Goal: Task Accomplishment & Management: Manage account settings

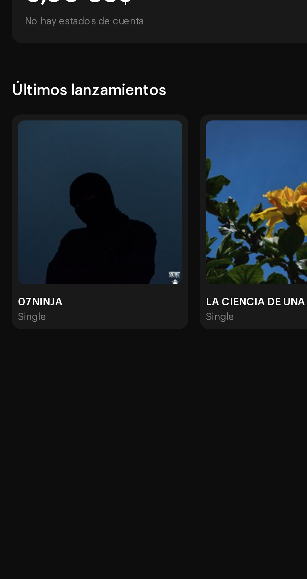
click at [62, 269] on img at bounding box center [42, 241] width 69 height 69
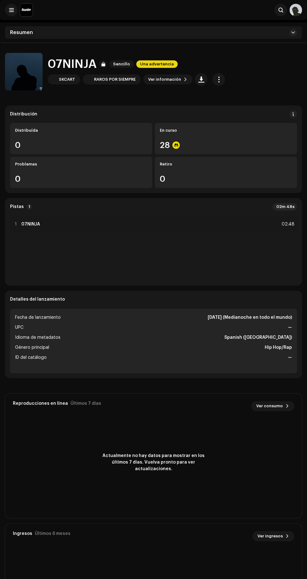
click at [266, 131] on div "En curso" at bounding box center [226, 130] width 132 height 5
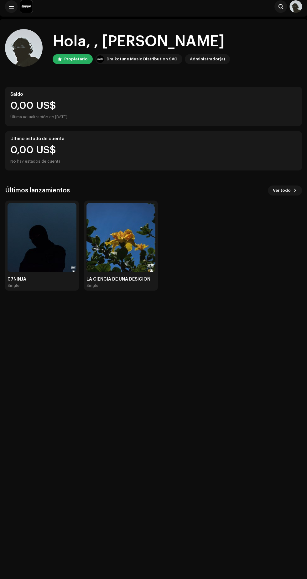
scroll to position [13, 0]
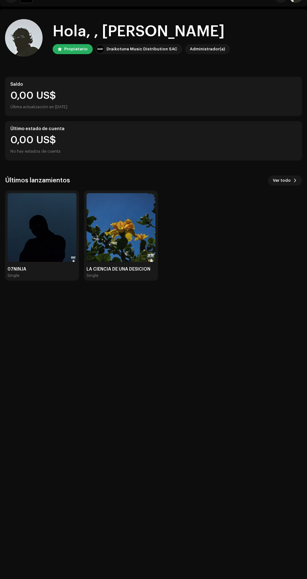
click at [129, 269] on div "LA CIENCIA DE UNA DESICION" at bounding box center [120, 269] width 69 height 5
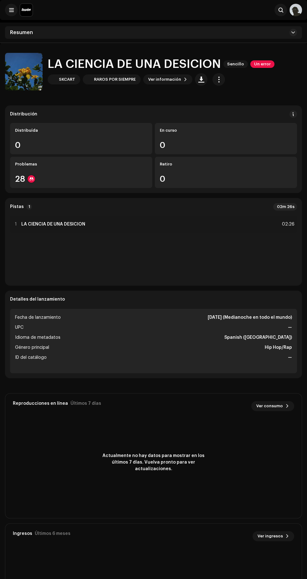
click at [271, 65] on span "Un error" at bounding box center [262, 64] width 24 height 8
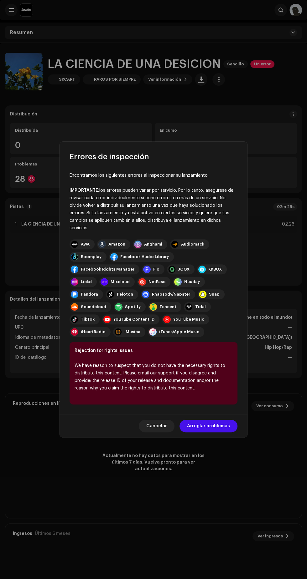
click at [215, 431] on span "Arreglar problemas" at bounding box center [208, 426] width 43 height 13
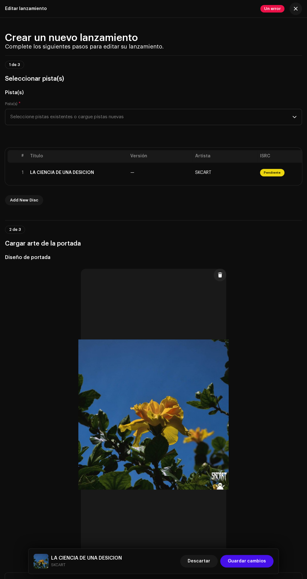
click at [277, 176] on span "Pendiente" at bounding box center [272, 173] width 24 height 8
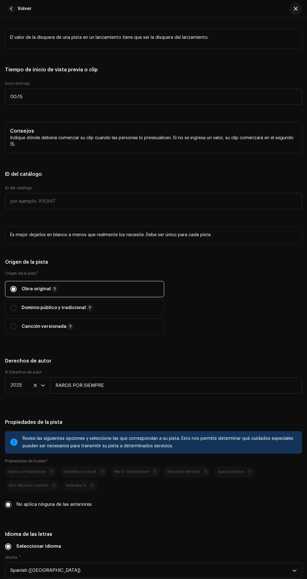
scroll to position [787, 0]
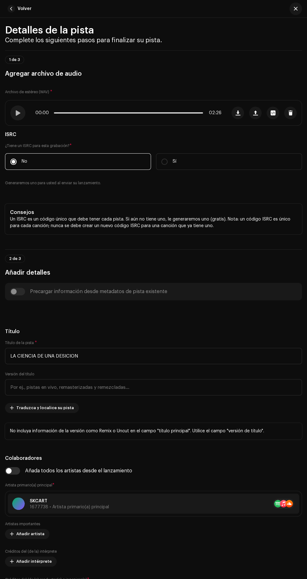
scroll to position [0, 0]
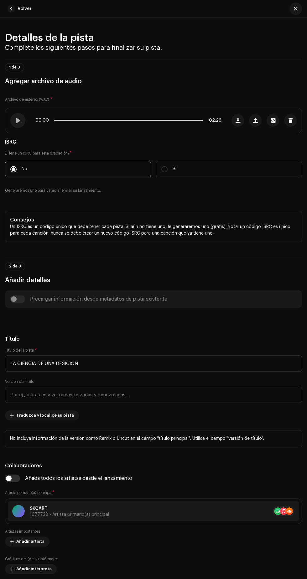
click at [16, 123] on span at bounding box center [17, 120] width 5 height 5
